Goal: Transaction & Acquisition: Purchase product/service

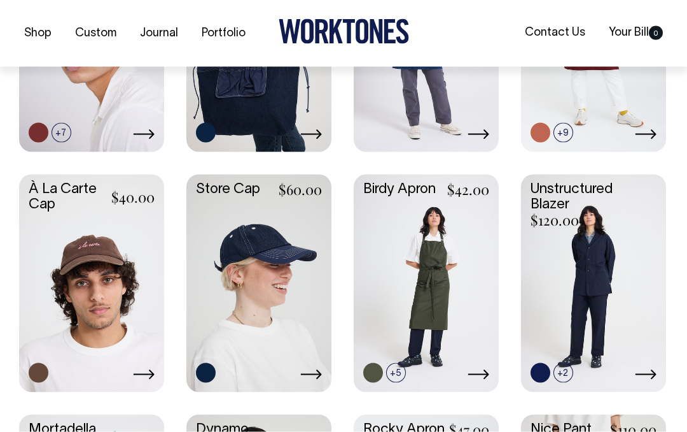
scroll to position [488, 0]
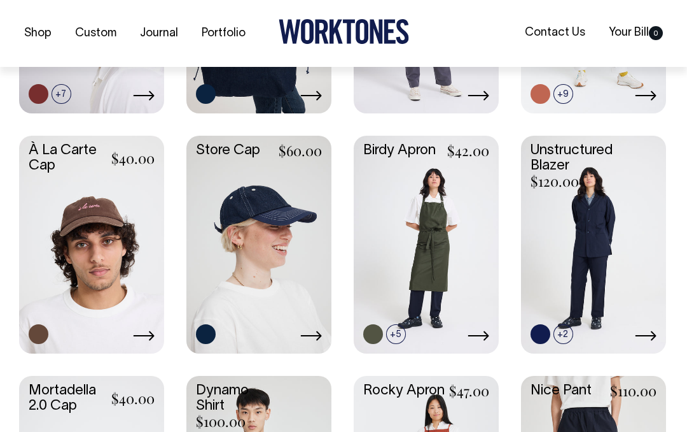
click at [626, 241] on link at bounding box center [593, 243] width 145 height 215
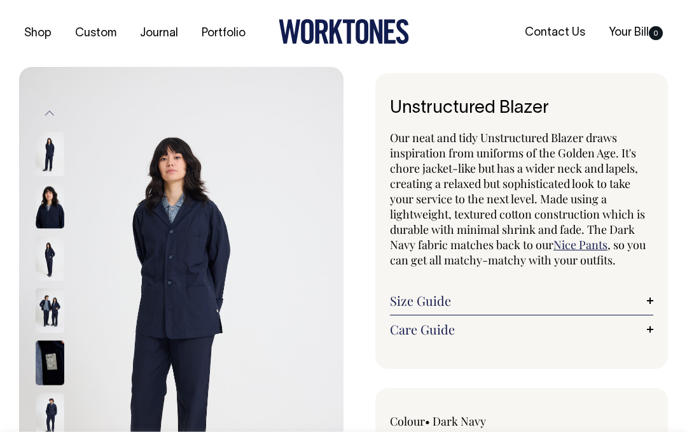
click at [137, 271] on img at bounding box center [181, 310] width 325 height 487
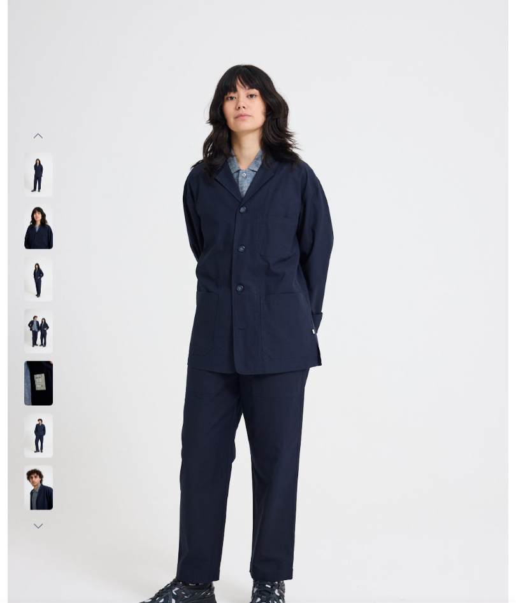
scroll to position [88, 0]
click at [36, 228] on img at bounding box center [38, 226] width 29 height 45
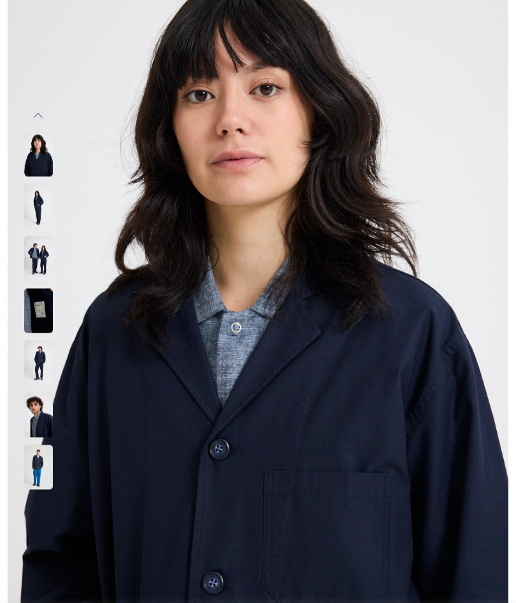
scroll to position [108, 0]
click at [311, 374] on img at bounding box center [258, 311] width 500 height 750
click at [30, 258] on img at bounding box center [38, 258] width 29 height 45
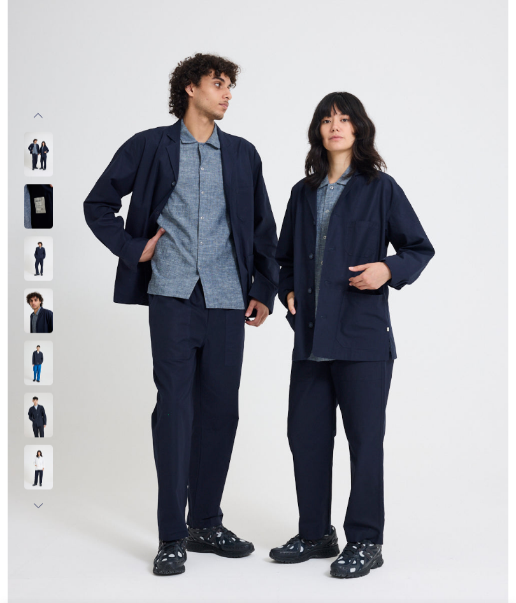
click at [31, 313] on img at bounding box center [38, 310] width 29 height 45
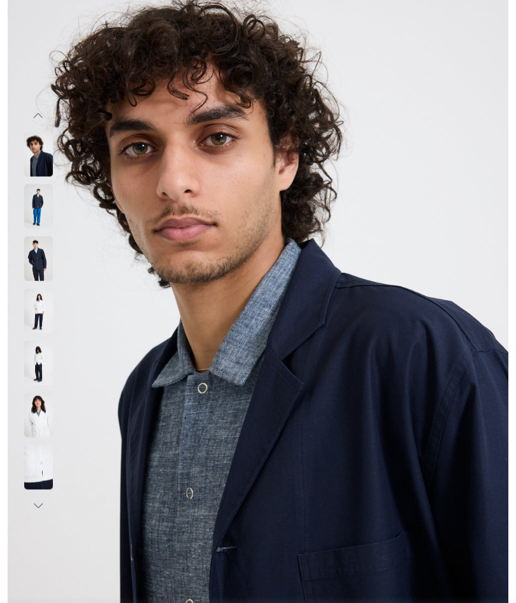
click at [35, 367] on img at bounding box center [38, 362] width 29 height 45
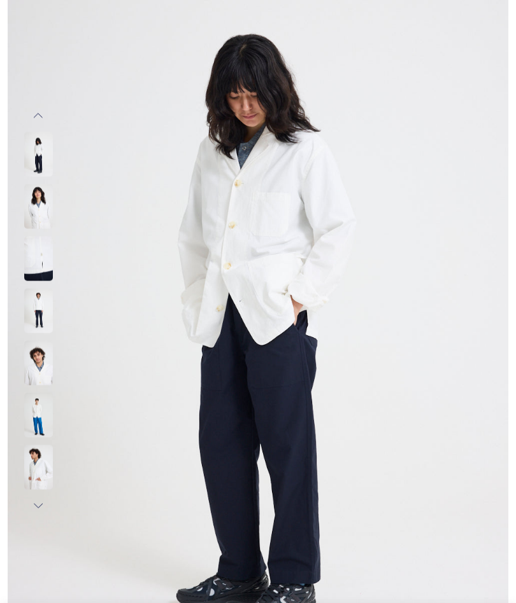
click at [35, 376] on img at bounding box center [38, 362] width 29 height 45
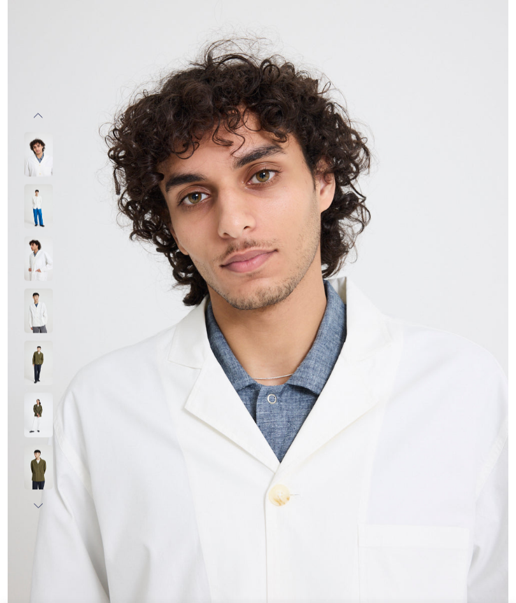
click at [39, 376] on img at bounding box center [38, 362] width 29 height 45
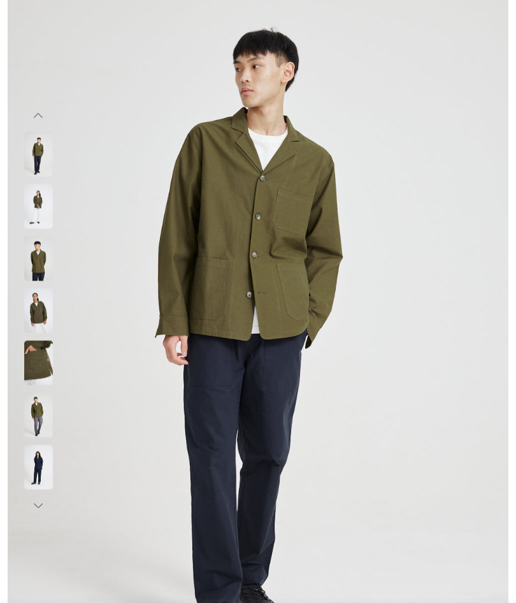
click at [34, 418] on img at bounding box center [38, 415] width 29 height 45
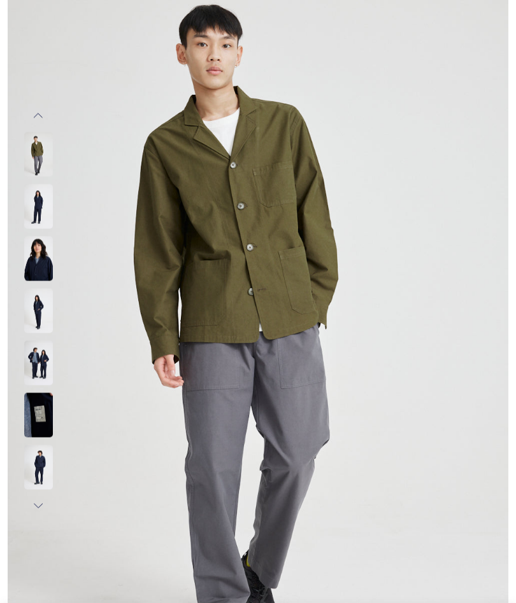
click at [34, 431] on img at bounding box center [38, 467] width 29 height 45
